Goal: Navigation & Orientation: Find specific page/section

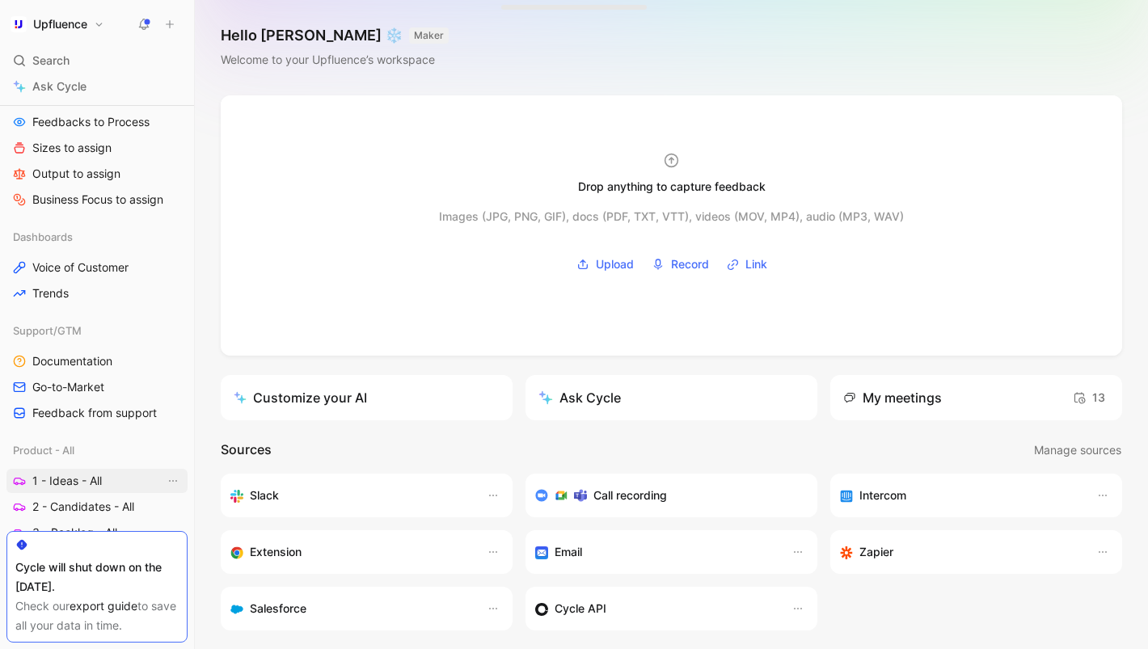
scroll to position [516, 0]
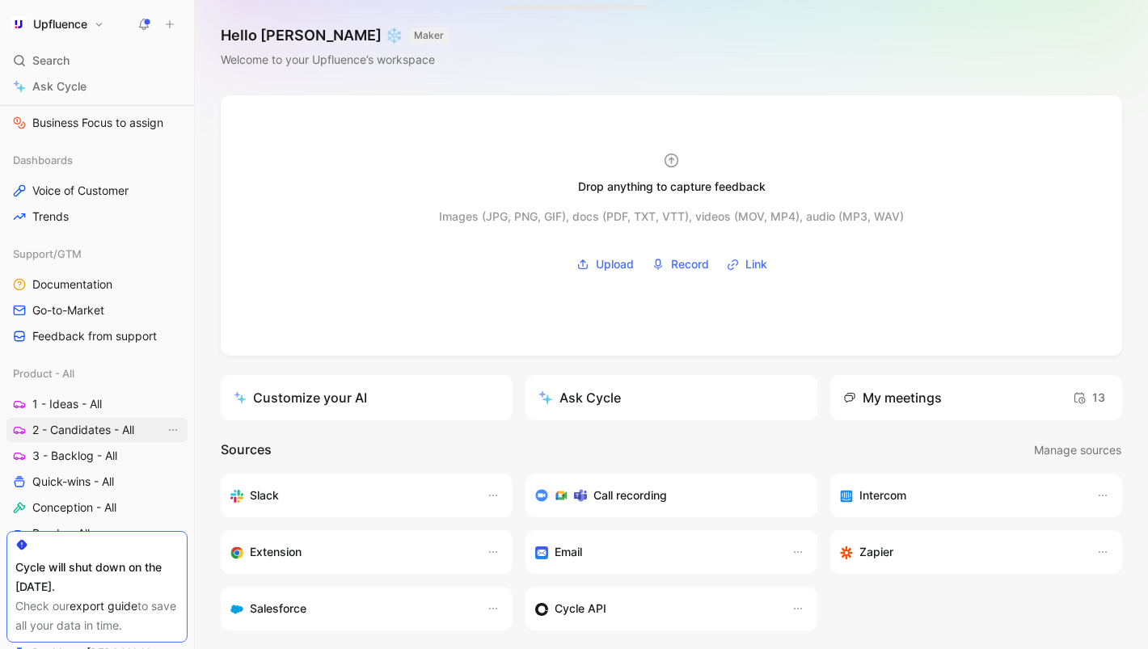
click at [61, 429] on span "2 - Candidates - All" at bounding box center [83, 430] width 102 height 16
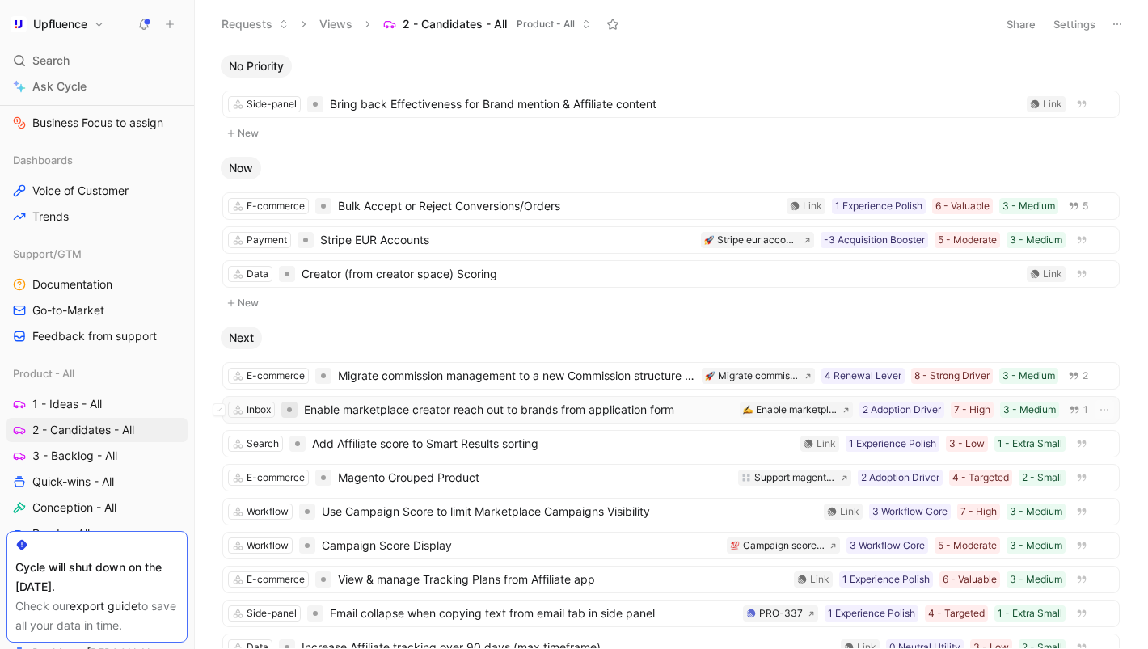
scroll to position [31, 0]
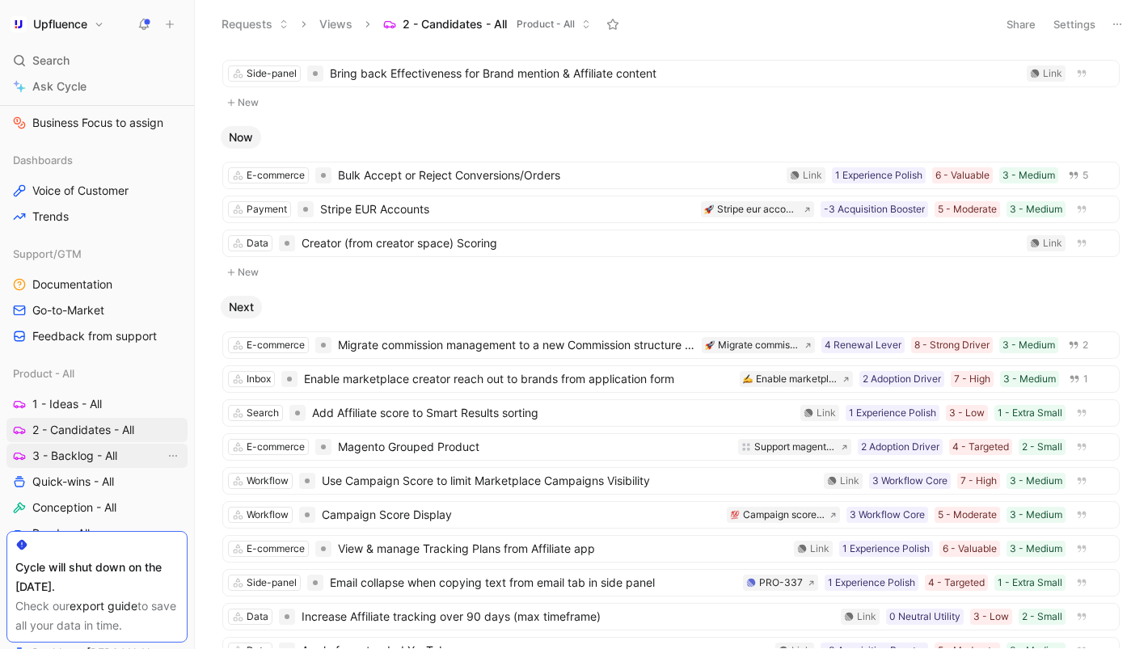
click at [76, 461] on span "3 - Backlog - All" at bounding box center [74, 456] width 85 height 16
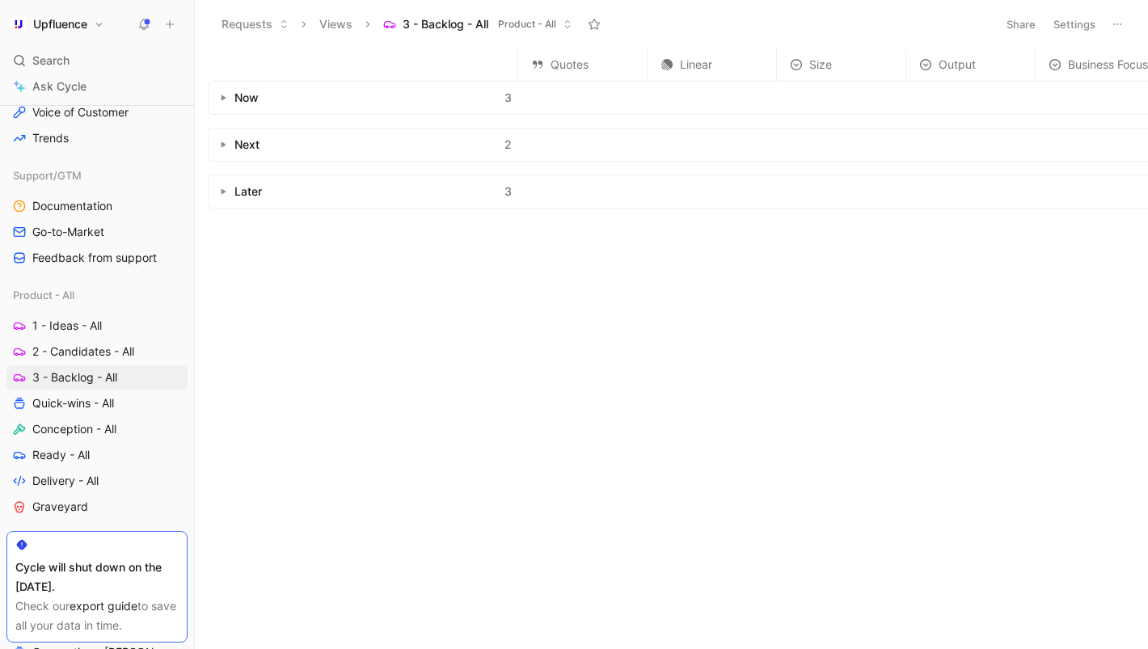
scroll to position [607, 0]
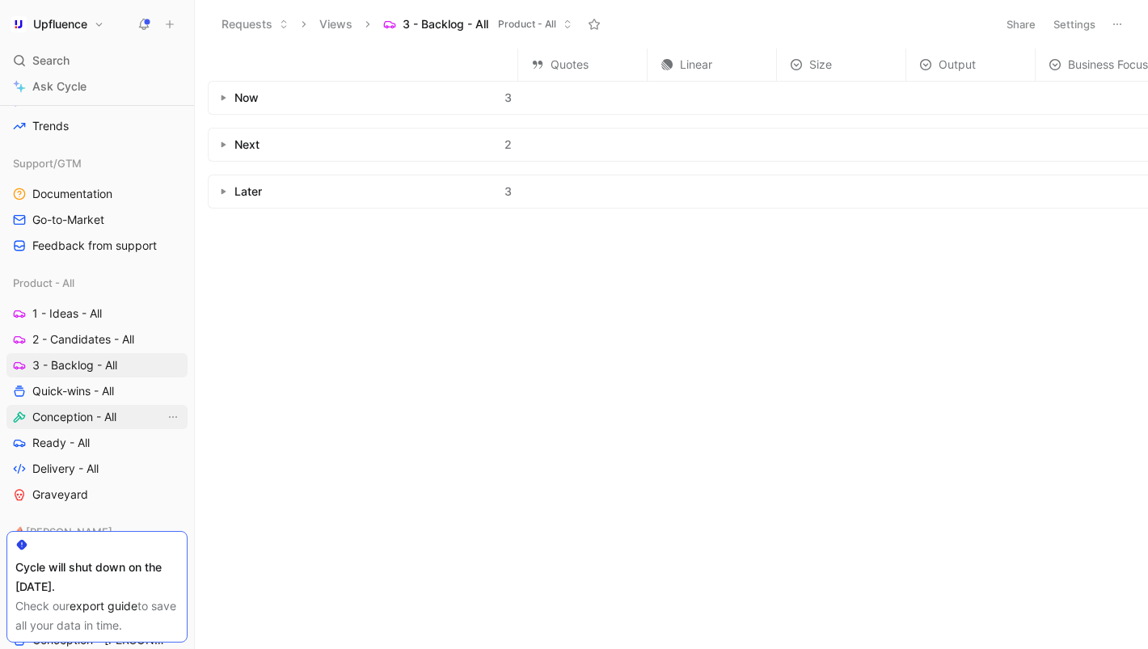
click at [59, 415] on span "Conception - All" at bounding box center [74, 417] width 84 height 16
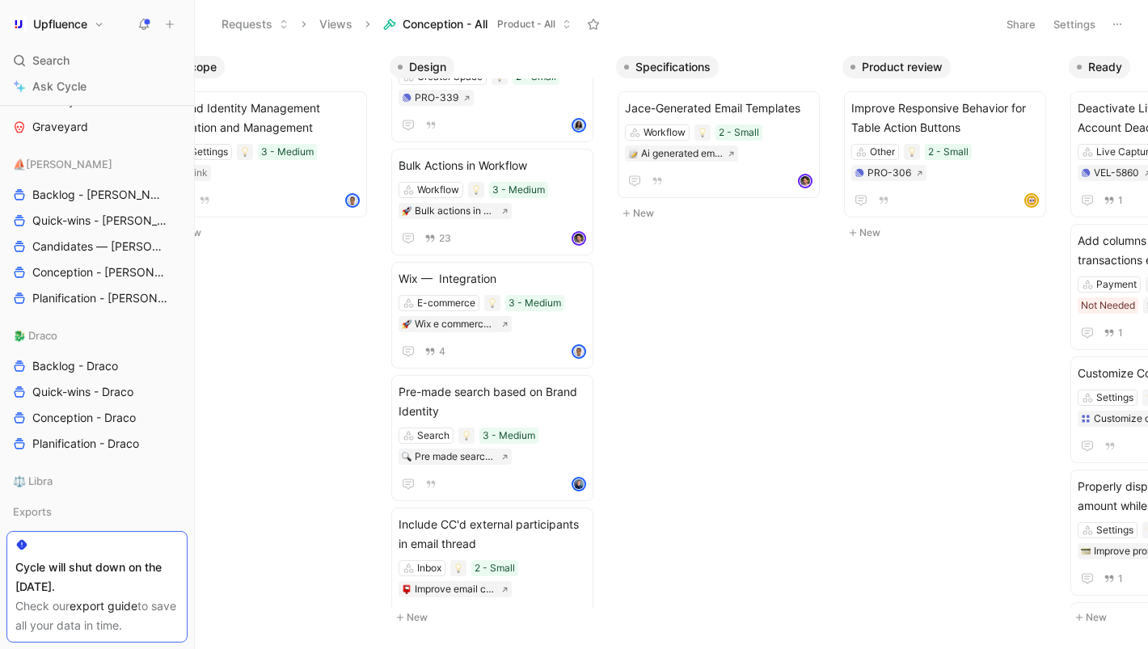
scroll to position [973, 0]
click at [55, 424] on span "Conception - Draco" at bounding box center [84, 420] width 104 height 16
